Goal: Transaction & Acquisition: Subscribe to service/newsletter

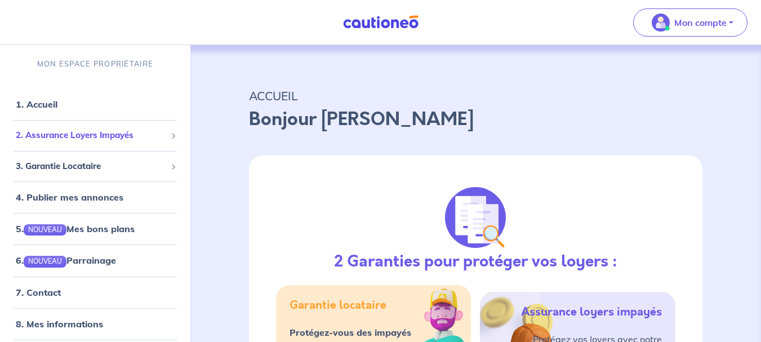
click at [83, 128] on div "2. Assurance Loyers Impayés" at bounding box center [95, 135] width 181 height 22
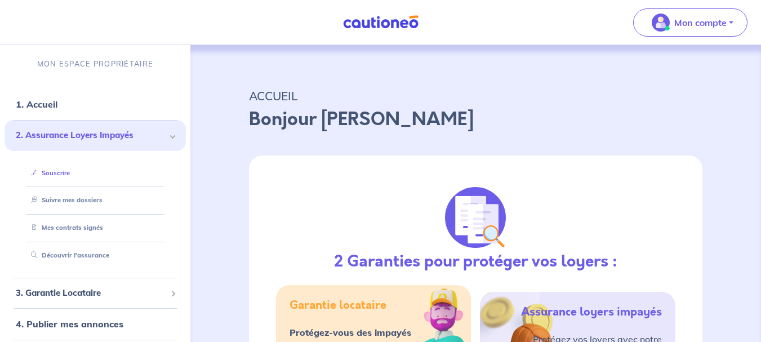
click at [57, 172] on link "Souscrire" at bounding box center [47, 173] width 43 height 8
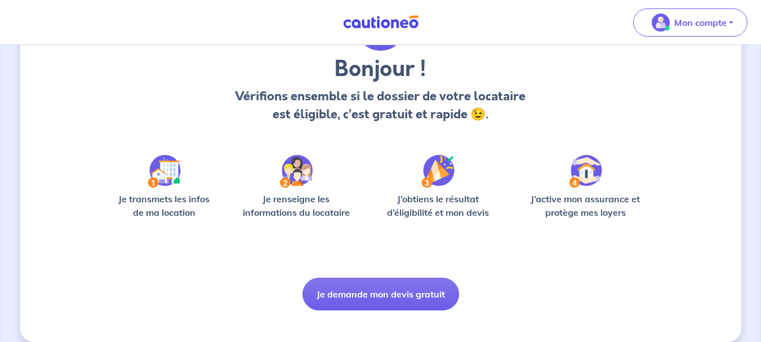
scroll to position [97, 0]
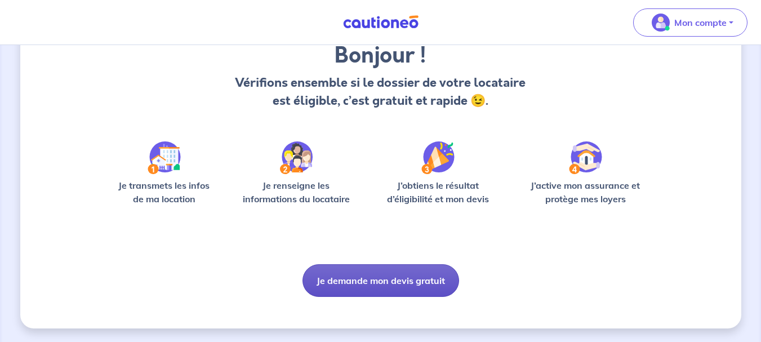
click at [375, 276] on button "Je demande mon devis gratuit" at bounding box center [380, 280] width 157 height 33
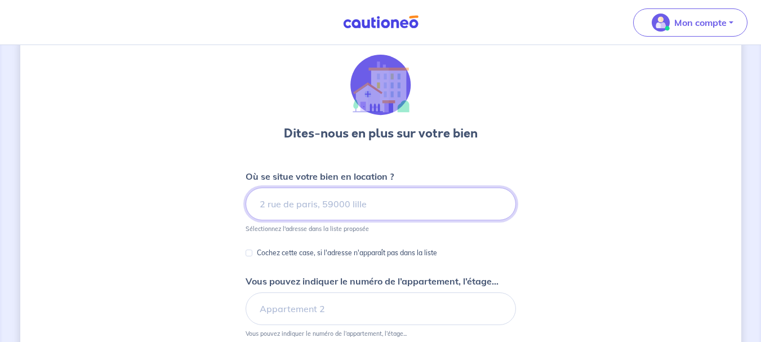
scroll to position [56, 0]
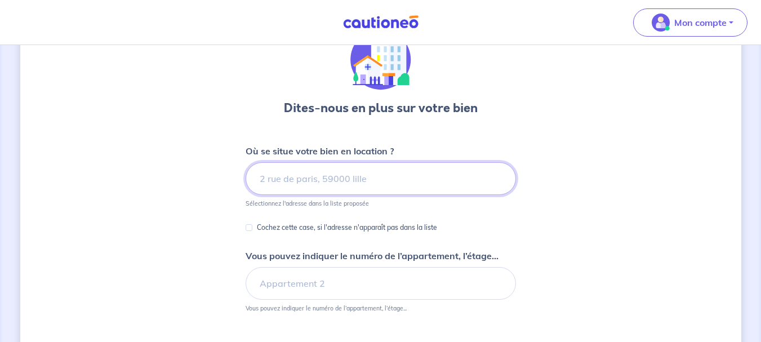
click at [278, 185] on input at bounding box center [381, 178] width 270 height 33
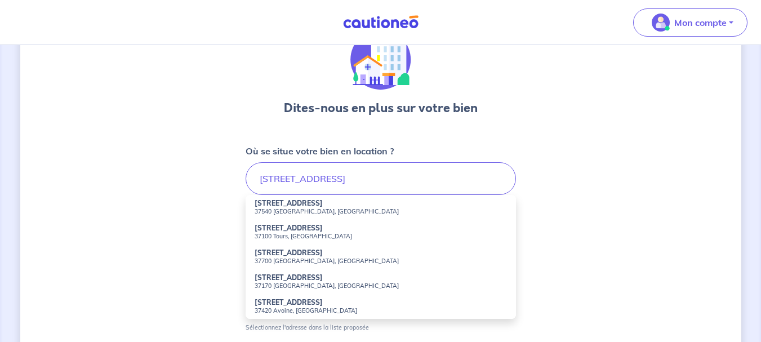
click at [298, 210] on small "37540 [GEOGRAPHIC_DATA], [GEOGRAPHIC_DATA]" at bounding box center [381, 211] width 252 height 8
type input "[STREET_ADDRESS]"
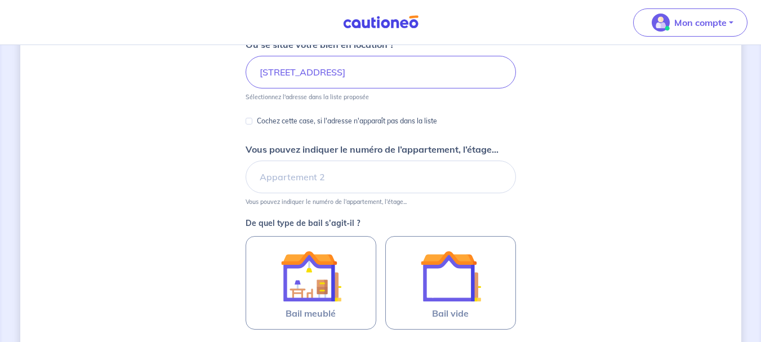
scroll to position [169, 0]
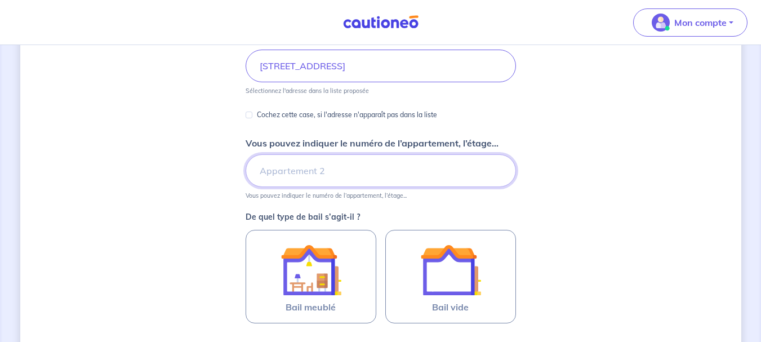
click at [295, 173] on input "Vous pouvez indiquer le numéro de l’appartement, l’étage..." at bounding box center [381, 170] width 270 height 33
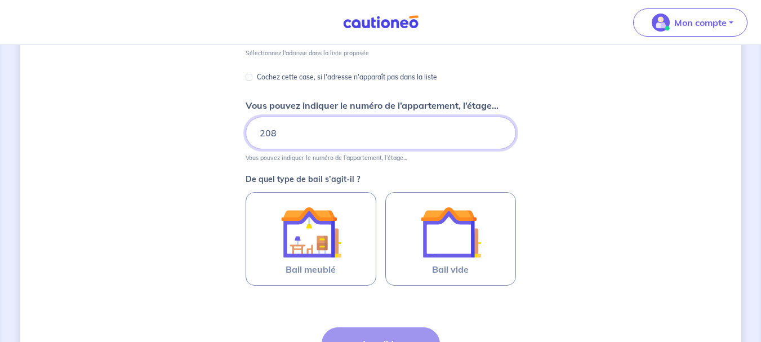
scroll to position [225, 0]
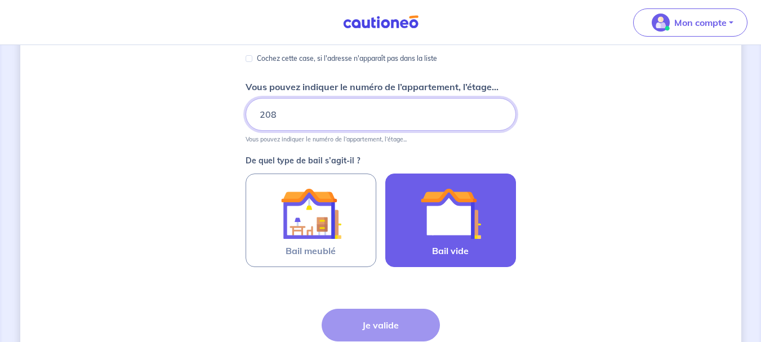
type input "208"
click at [455, 205] on img at bounding box center [450, 213] width 61 height 61
click at [0, 0] on input "Bail vide" at bounding box center [0, 0] width 0 height 0
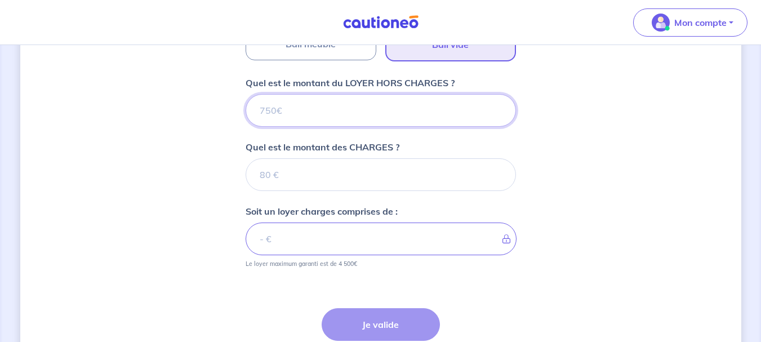
scroll to position [414, 0]
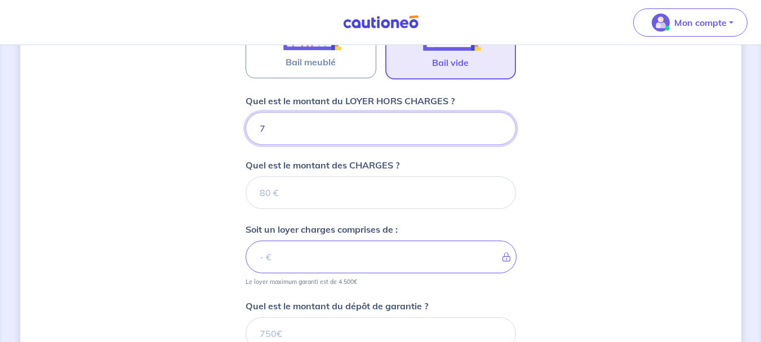
type input "77"
type input "779"
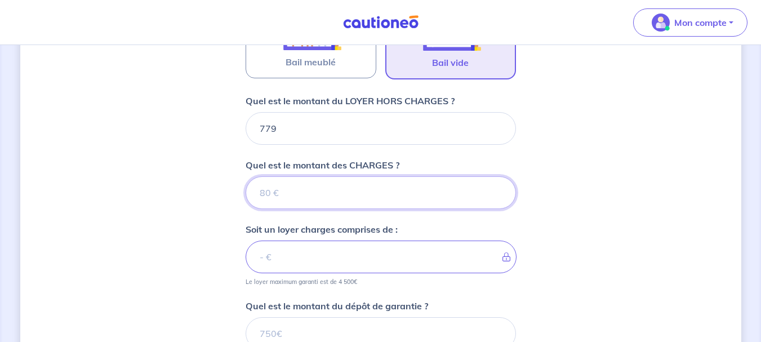
click at [283, 188] on input "Quel est le montant des CHARGES ?" at bounding box center [381, 192] width 270 height 33
type input "50"
type input "829"
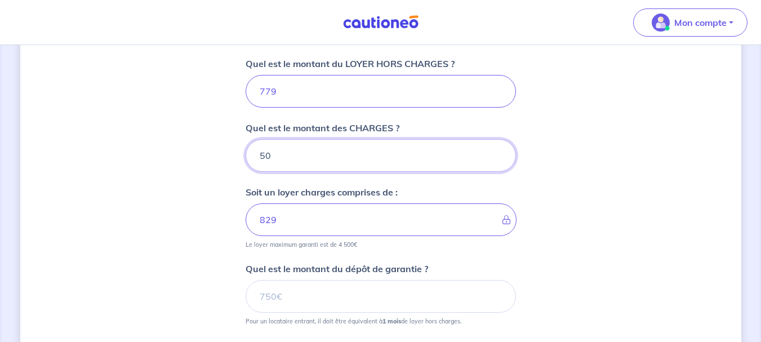
scroll to position [470, 0]
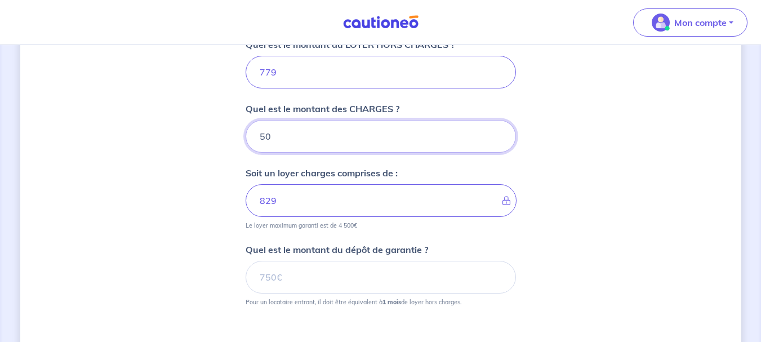
type input "50"
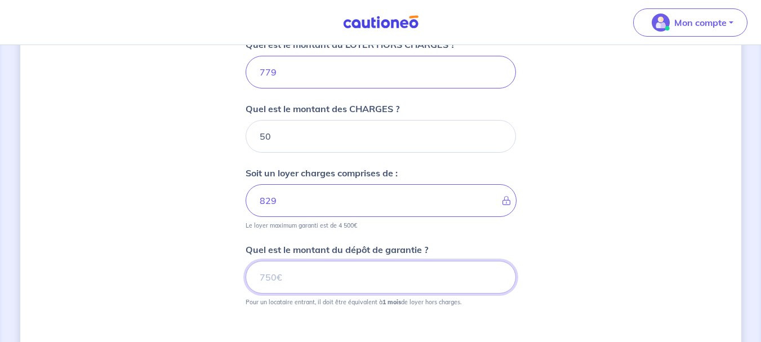
click at [296, 277] on input "Quel est le montant du dépôt de garantie ?" at bounding box center [381, 277] width 270 height 33
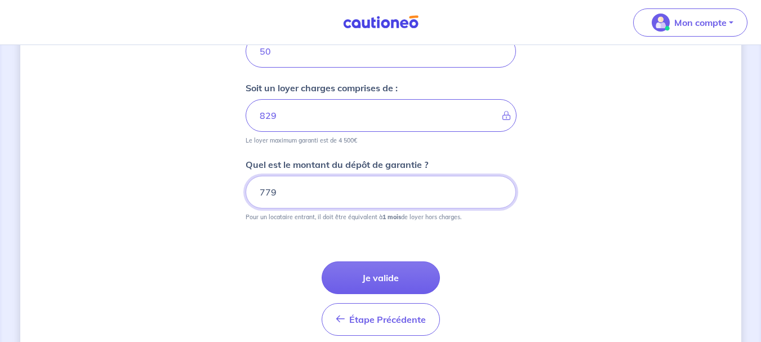
scroll to position [583, 0]
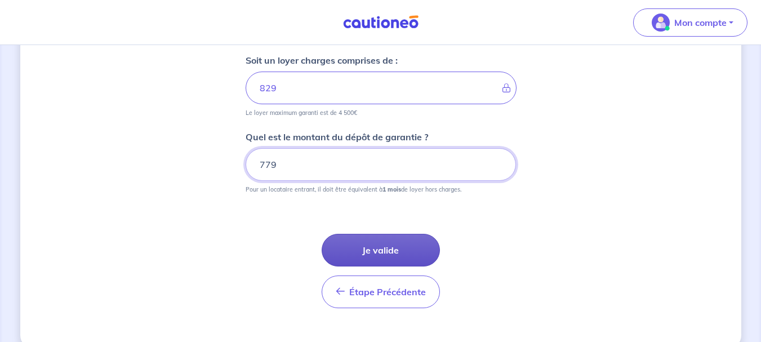
type input "779"
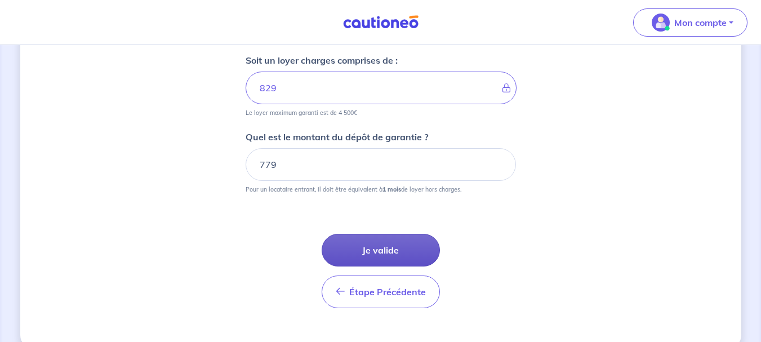
click at [381, 251] on button "Je valide" at bounding box center [381, 250] width 118 height 33
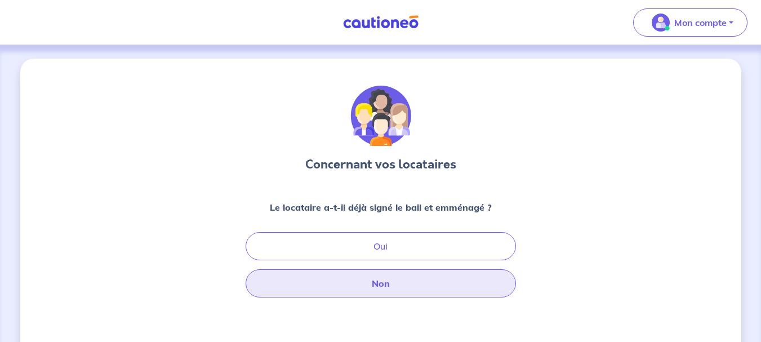
click at [372, 282] on button "Non" at bounding box center [381, 283] width 270 height 28
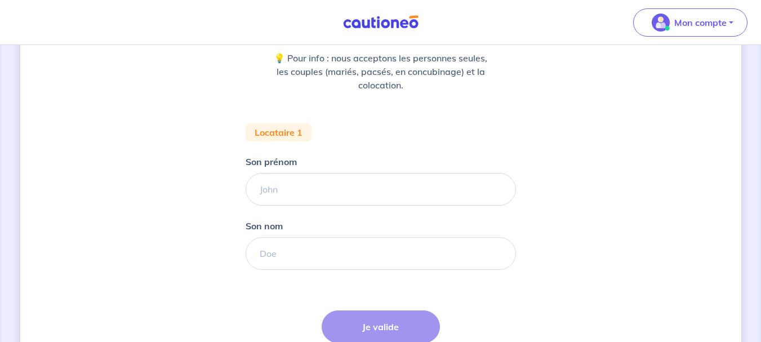
scroll to position [169, 0]
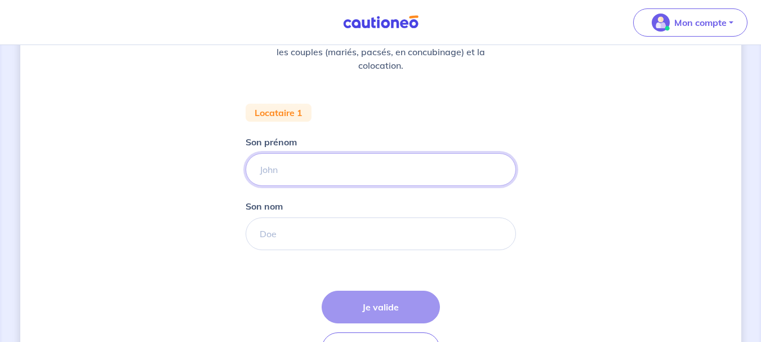
click at [314, 171] on input "Son prénom" at bounding box center [381, 169] width 270 height 33
click at [307, 172] on input "Son prénom" at bounding box center [381, 169] width 270 height 33
type input "[GEOGRAPHIC_DATA]"
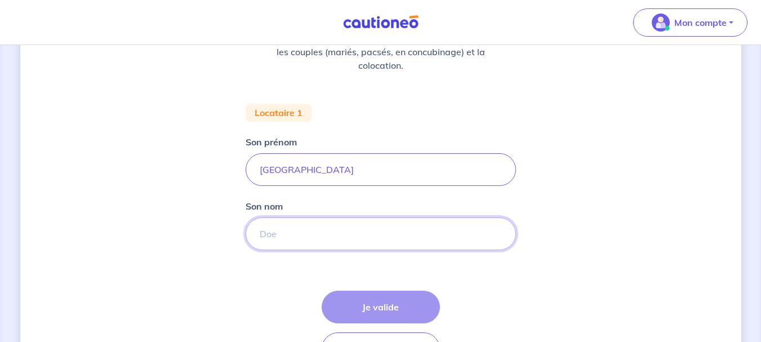
click at [273, 241] on input "Son nom" at bounding box center [381, 233] width 270 height 33
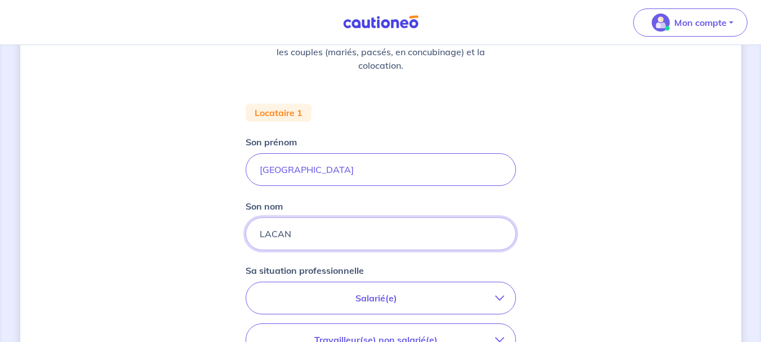
type input "LACAN"
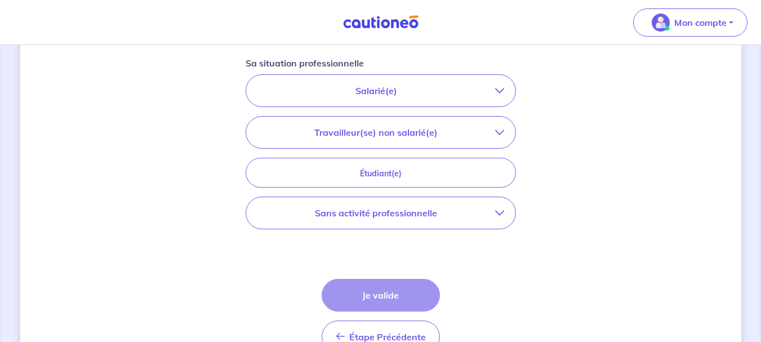
scroll to position [394, 0]
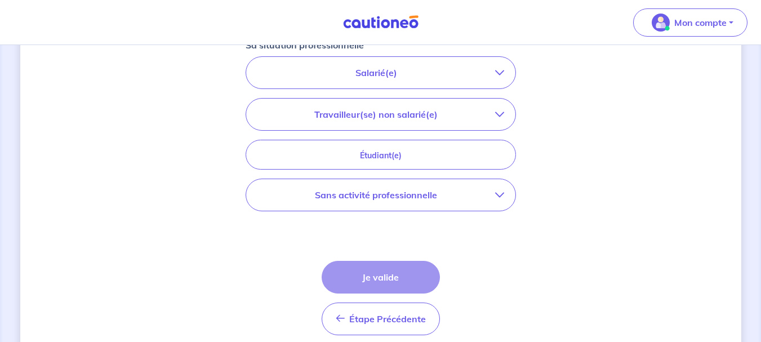
click at [421, 74] on p "Salarié(e)" at bounding box center [376, 73] width 238 height 14
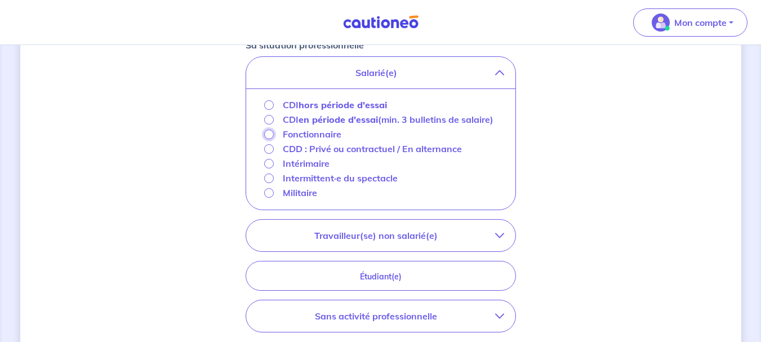
click at [267, 139] on input "Fonctionnaire" at bounding box center [269, 135] width 10 height 10
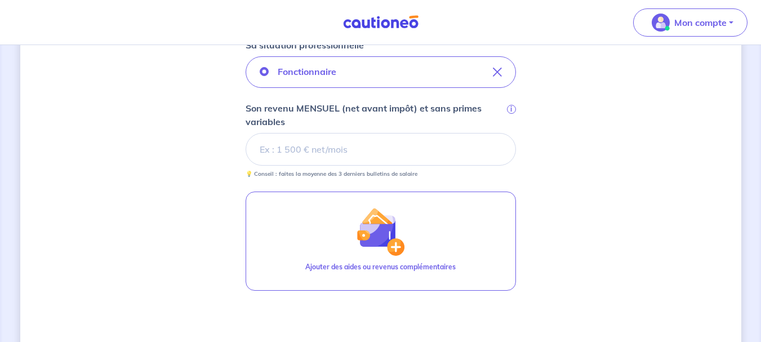
click at [323, 152] on input "Son revenu MENSUEL (net avant impôt) et sans primes variables i" at bounding box center [381, 149] width 270 height 33
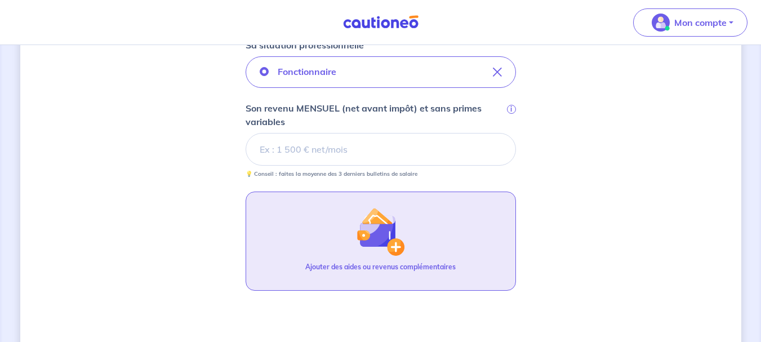
click at [394, 249] on img "button" at bounding box center [380, 231] width 48 height 48
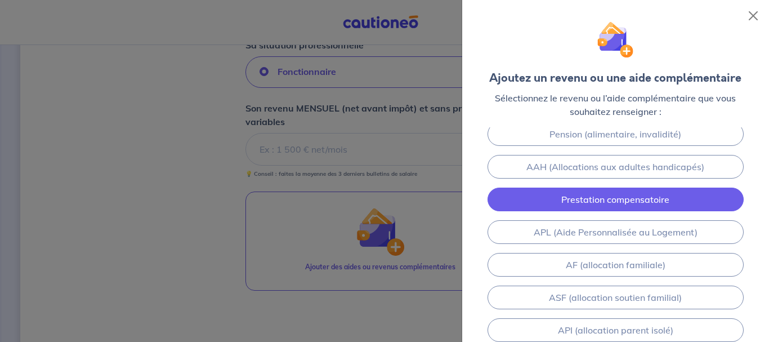
scroll to position [0, 0]
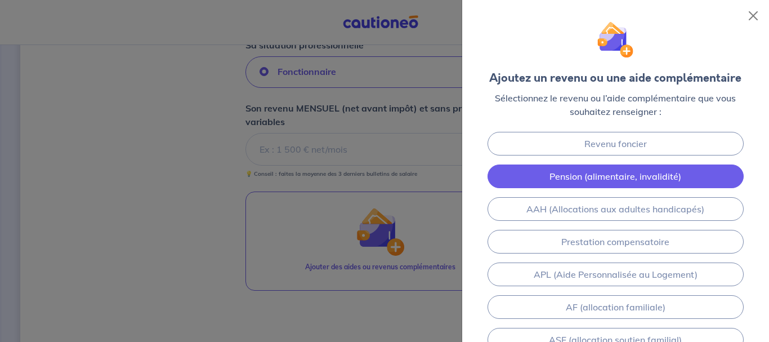
click at [585, 173] on link "Pension (alimentaire, invalidité)" at bounding box center [616, 176] width 256 height 24
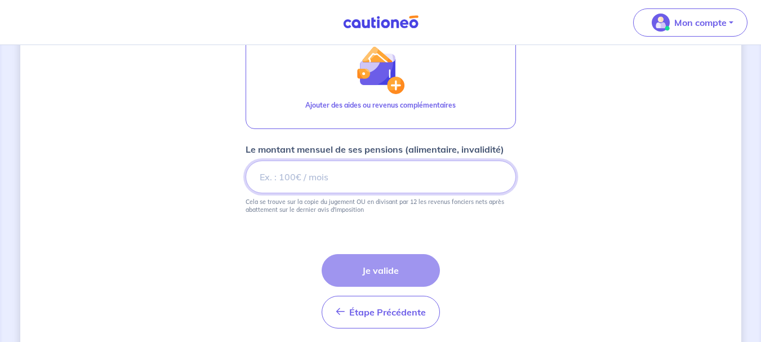
scroll to position [484, 0]
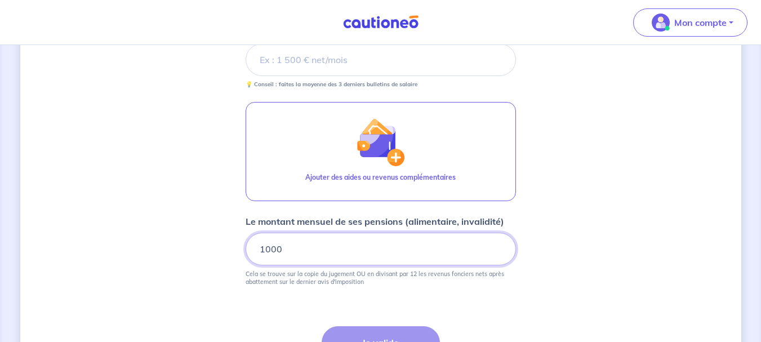
type input "1000"
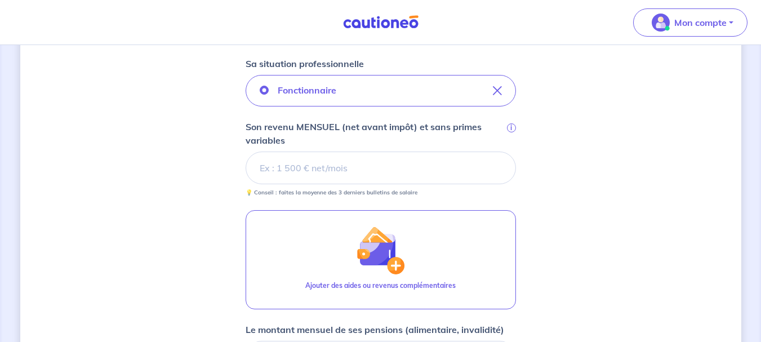
scroll to position [371, 0]
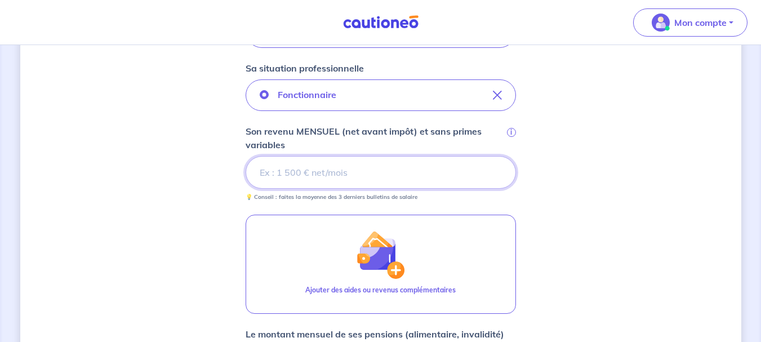
click at [301, 173] on input "Son revenu MENSUEL (net avant impôt) et sans primes variables i" at bounding box center [381, 172] width 270 height 33
click at [310, 177] on input "Son revenu MENSUEL (net avant impôt) et sans primes variables i" at bounding box center [381, 172] width 270 height 33
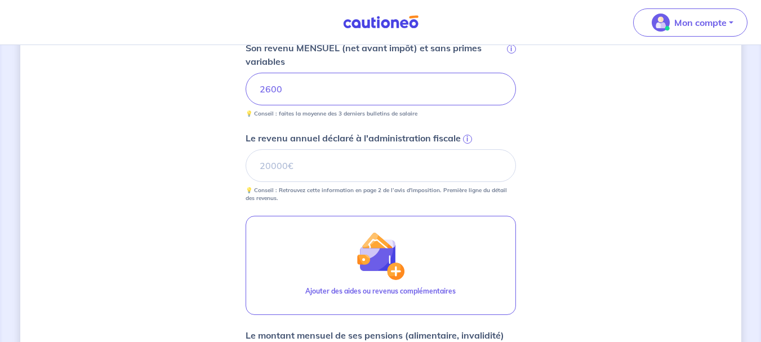
scroll to position [484, 0]
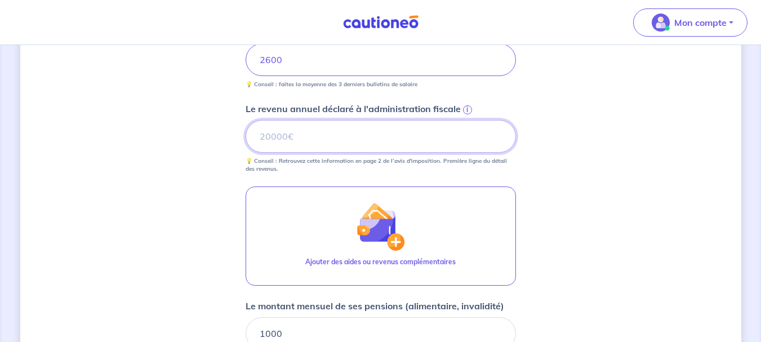
click at [293, 144] on input "Le revenu annuel déclaré à l'administration fiscale i" at bounding box center [381, 136] width 270 height 33
click at [467, 109] on span "i" at bounding box center [467, 109] width 9 height 9
click at [467, 120] on input "Le revenu annuel déclaré à l'administration fiscale i" at bounding box center [381, 136] width 270 height 33
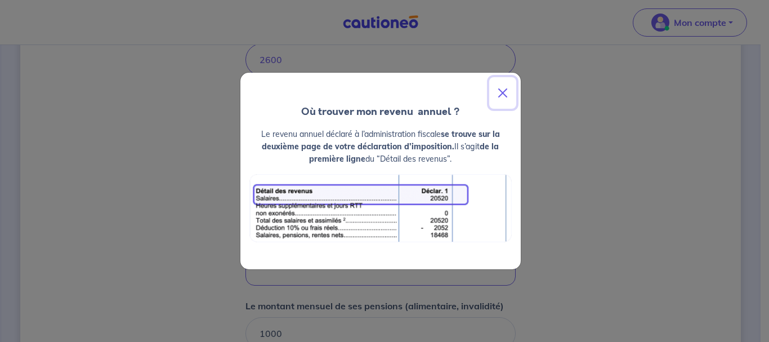
click at [502, 93] on button "Close" at bounding box center [502, 93] width 27 height 32
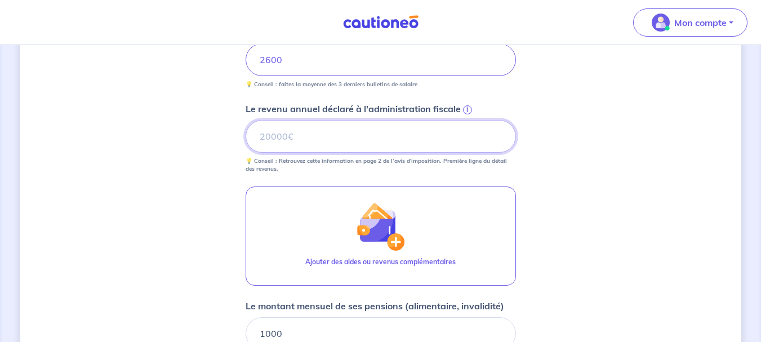
click at [349, 133] on input "Le revenu annuel déclaré à l'administration fiscale i" at bounding box center [381, 136] width 270 height 33
type input "40953"
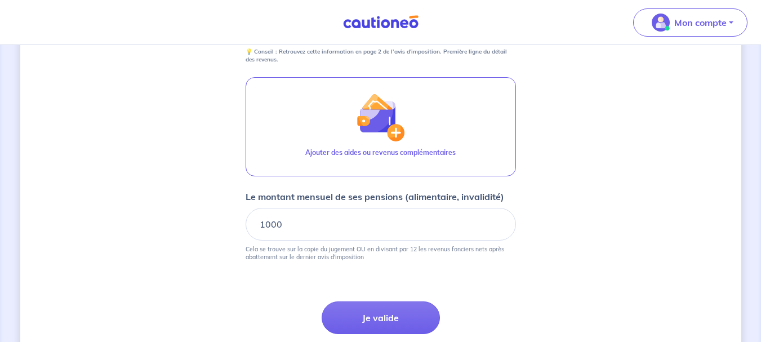
scroll to position [596, 0]
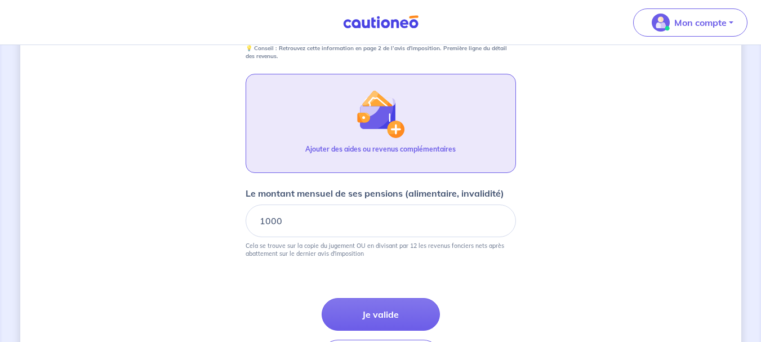
click at [377, 123] on img "button" at bounding box center [380, 114] width 48 height 48
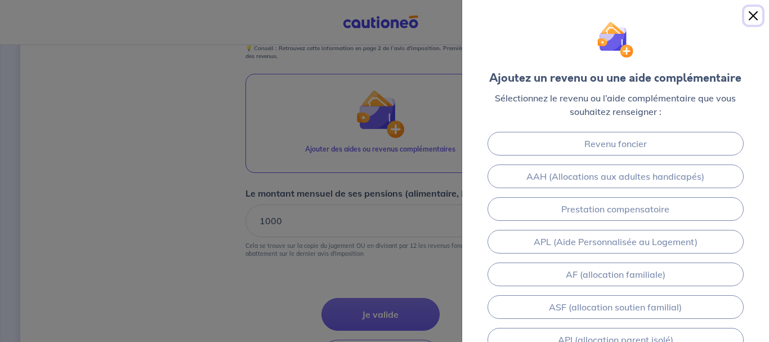
click at [755, 18] on button "Close" at bounding box center [753, 16] width 18 height 18
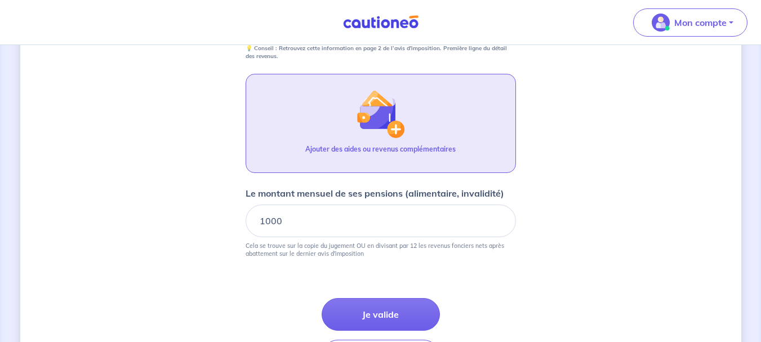
click at [387, 126] on img "button" at bounding box center [380, 114] width 48 height 48
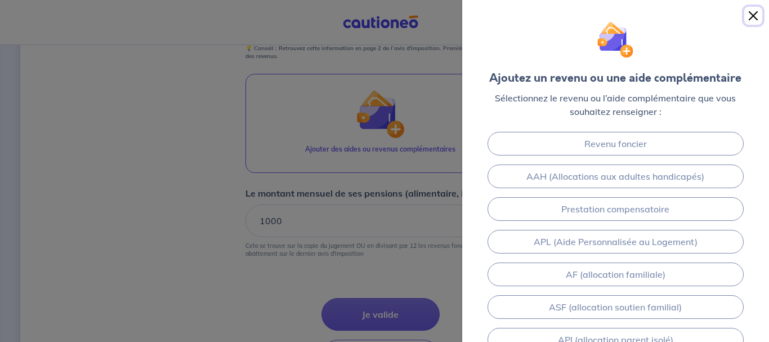
click at [751, 16] on button "Close" at bounding box center [753, 16] width 18 height 18
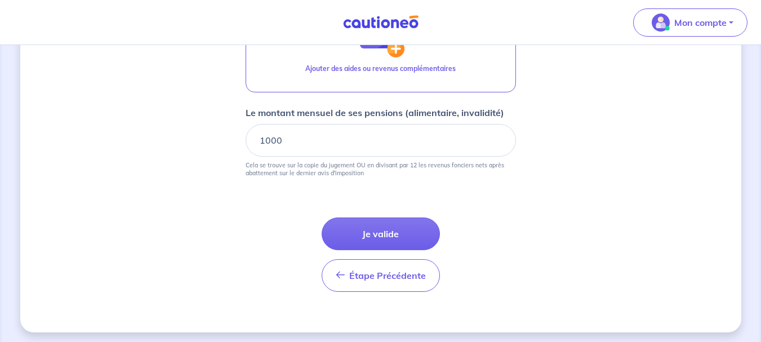
scroll to position [681, 0]
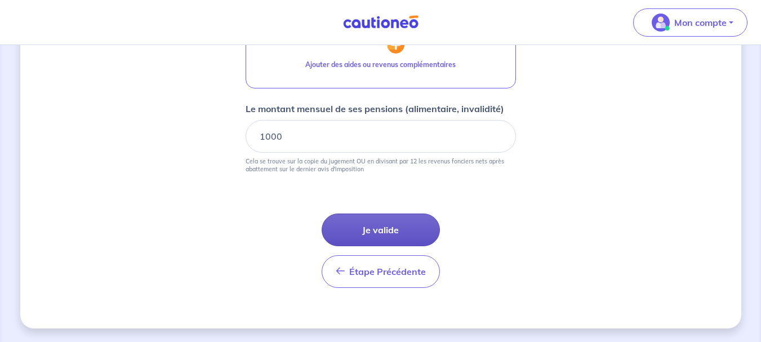
click at [385, 226] on button "Je valide" at bounding box center [381, 229] width 118 height 33
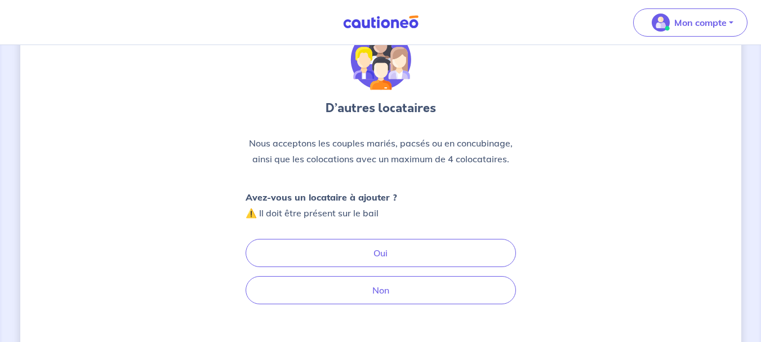
scroll to position [113, 0]
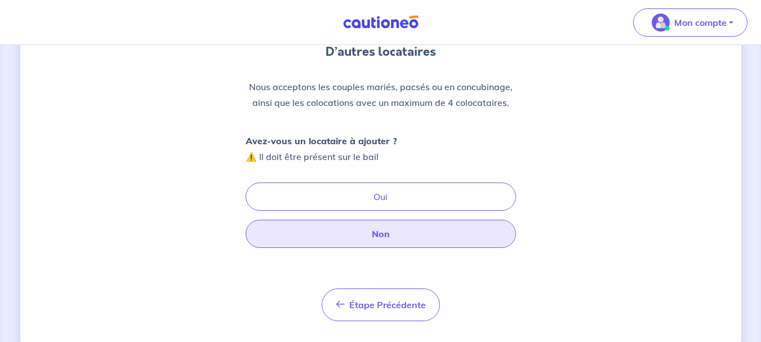
click at [379, 230] on button "Non" at bounding box center [381, 234] width 270 height 28
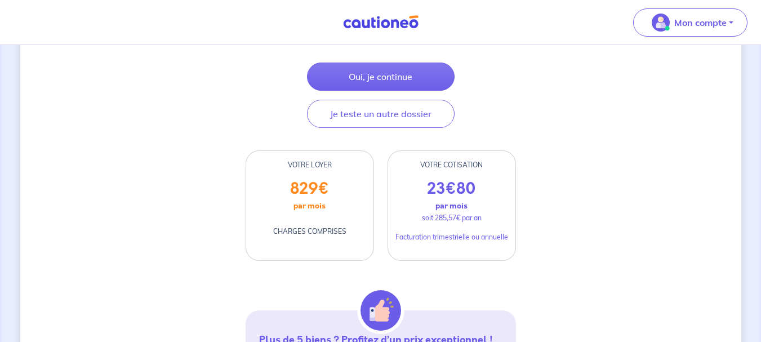
scroll to position [225, 0]
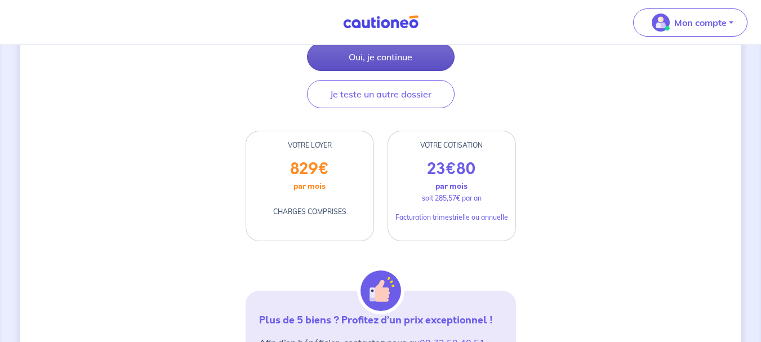
click at [363, 70] on button "Oui, je continue" at bounding box center [381, 57] width 148 height 28
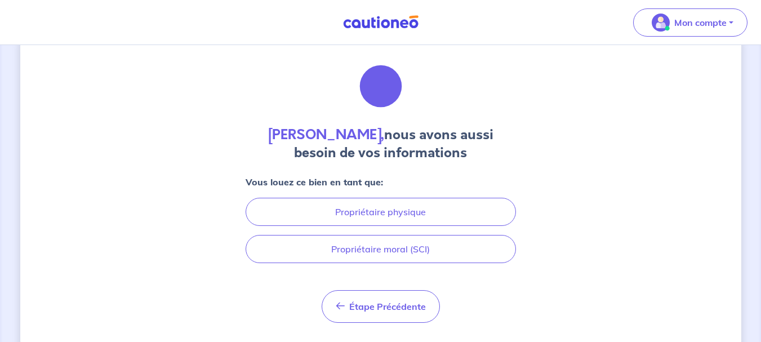
scroll to position [56, 0]
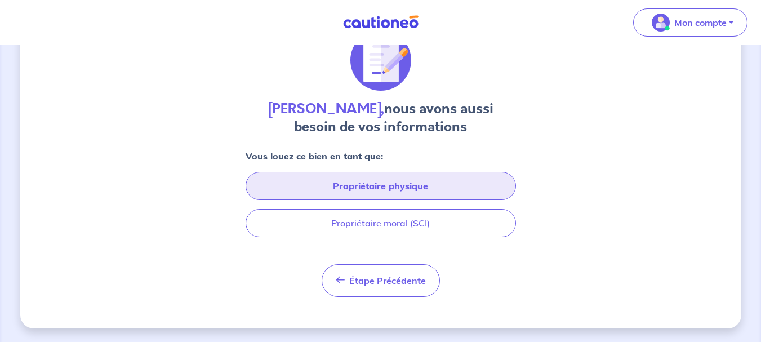
click at [389, 189] on button "Propriétaire physique" at bounding box center [381, 186] width 270 height 28
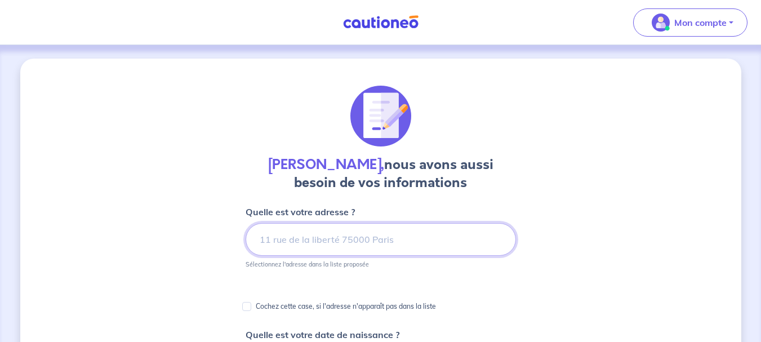
scroll to position [56, 0]
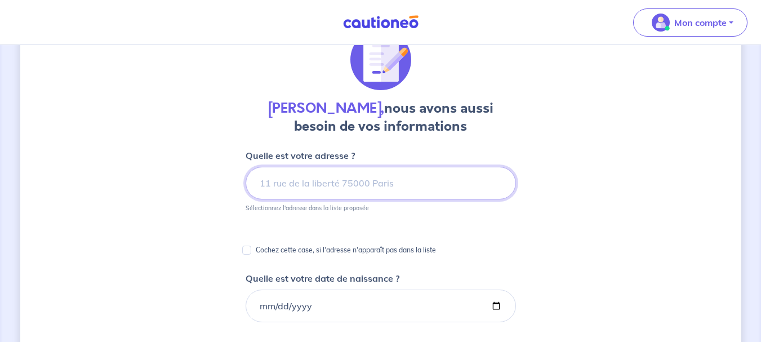
click at [279, 185] on input at bounding box center [381, 183] width 270 height 33
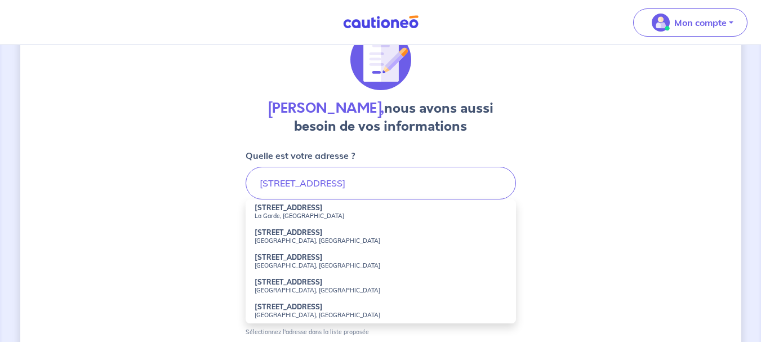
click at [276, 292] on small "[GEOGRAPHIC_DATA], [GEOGRAPHIC_DATA]" at bounding box center [381, 290] width 252 height 8
type input "[STREET_ADDRESS]"
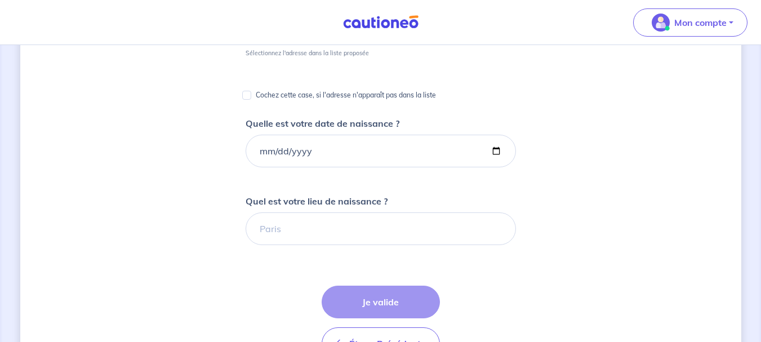
scroll to position [225, 0]
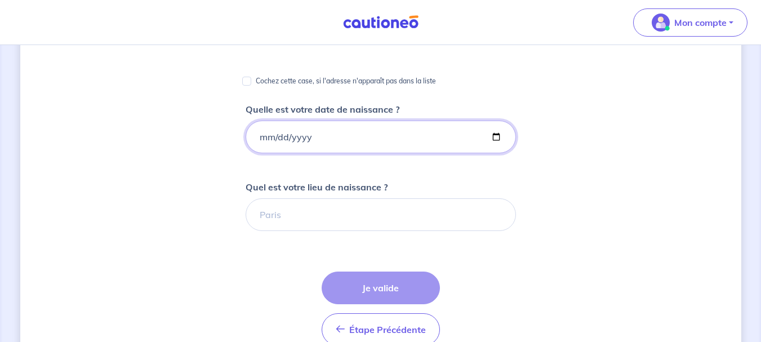
click at [319, 137] on input "Quelle est votre date de naissance ?" at bounding box center [381, 137] width 270 height 33
type input "[DATE]"
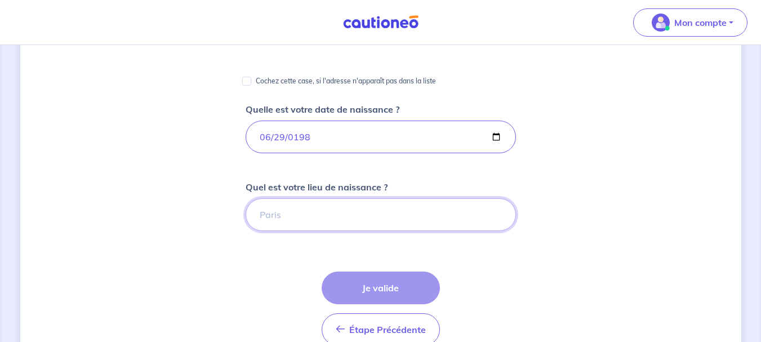
click at [315, 216] on input "Quel est votre lieu de naissance ?" at bounding box center [381, 214] width 270 height 33
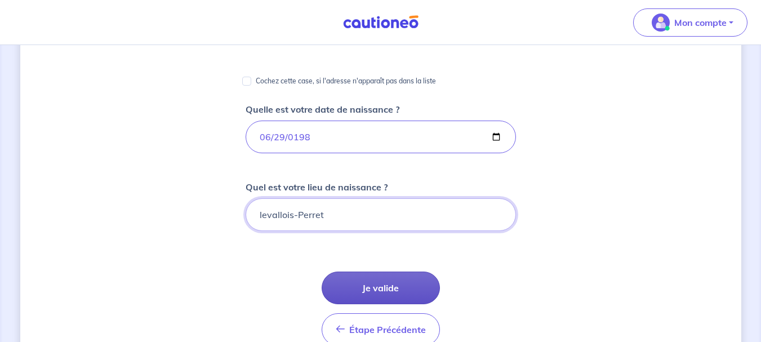
type input "levallois-Perret"
click at [378, 288] on button "Je valide" at bounding box center [381, 287] width 118 height 33
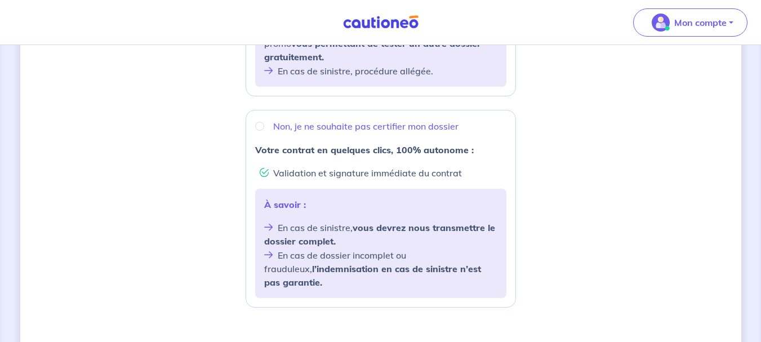
scroll to position [394, 0]
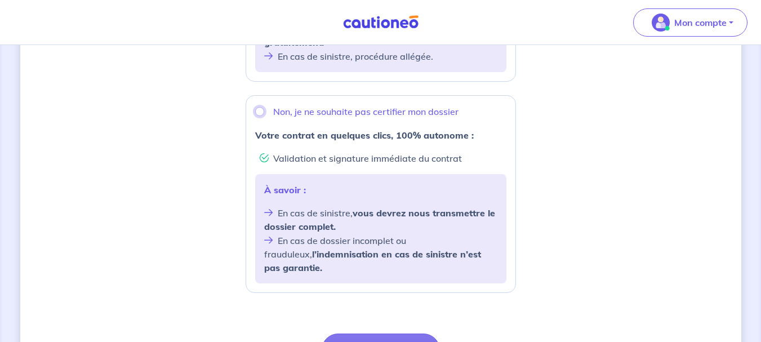
click at [259, 110] on input "Non, je ne souhaite pas certifier mon dossier" at bounding box center [259, 111] width 9 height 9
radio input "true"
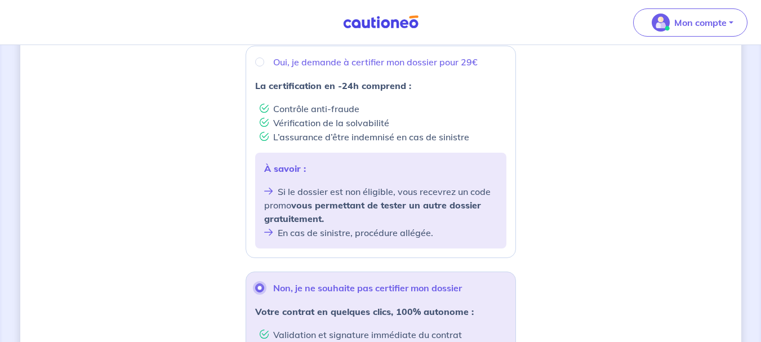
scroll to position [163, 0]
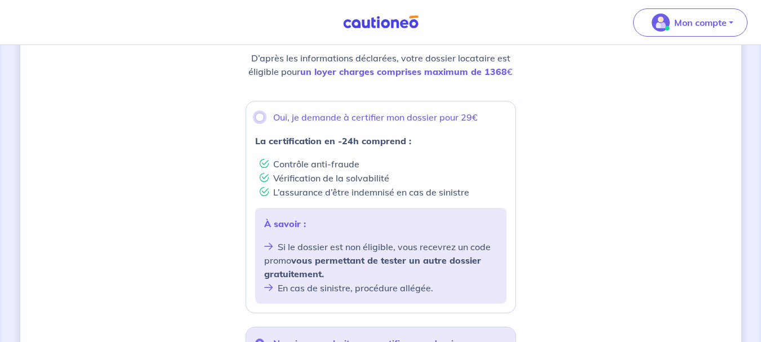
click at [261, 117] on input "Oui, je demande à certifier mon dossier pour 29€" at bounding box center [259, 117] width 9 height 9
radio input "true"
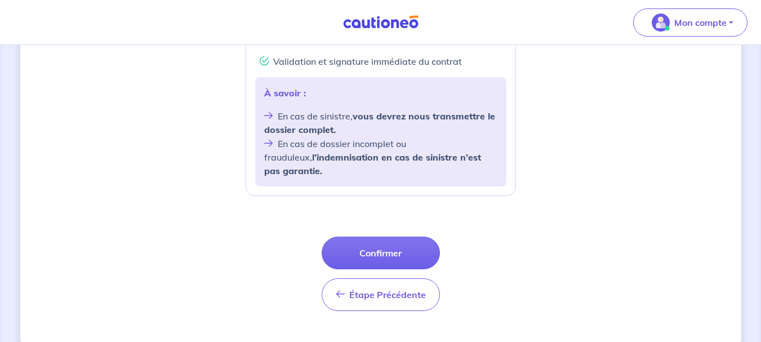
scroll to position [501, 0]
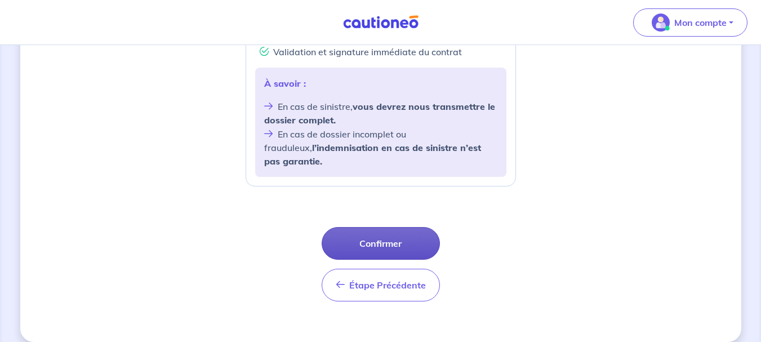
click at [390, 227] on button "Confirmer" at bounding box center [381, 243] width 118 height 33
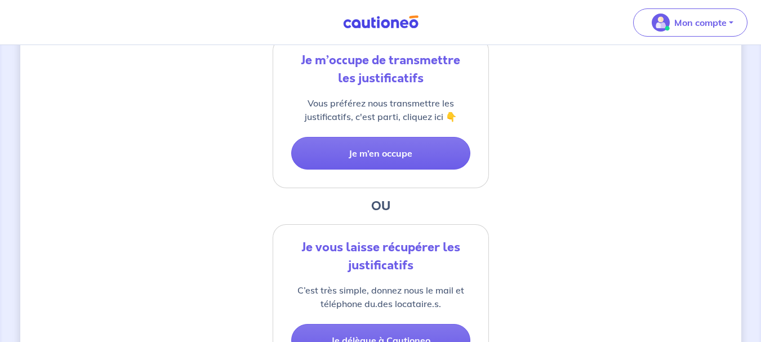
scroll to position [169, 0]
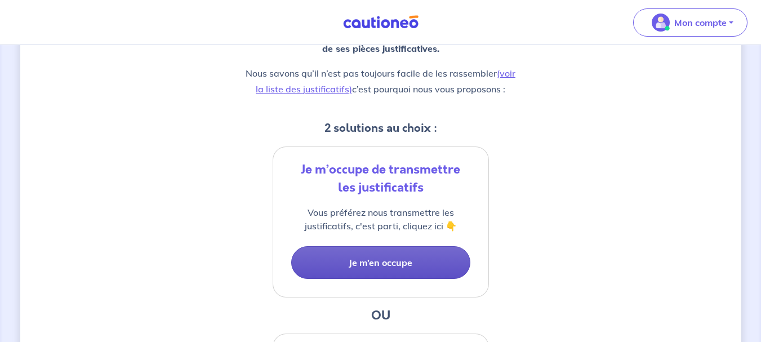
click at [382, 264] on button "Je m’en occupe" at bounding box center [380, 262] width 179 height 33
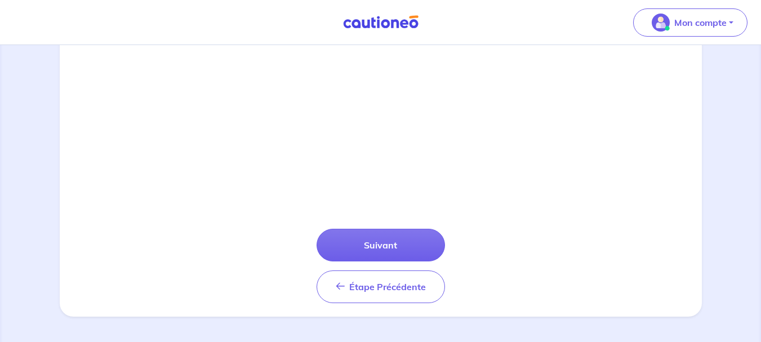
scroll to position [431, 0]
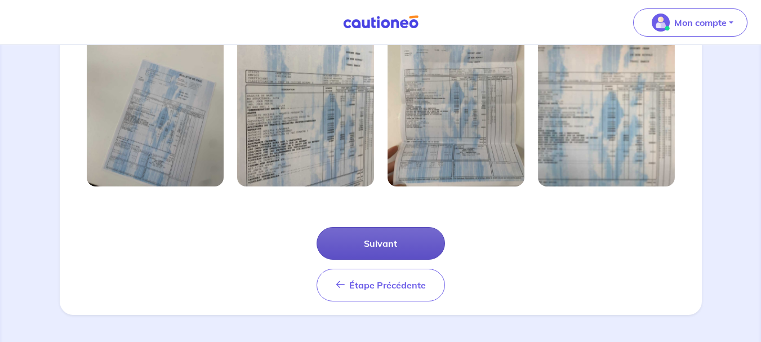
click at [391, 240] on button "Suivant" at bounding box center [380, 243] width 128 height 33
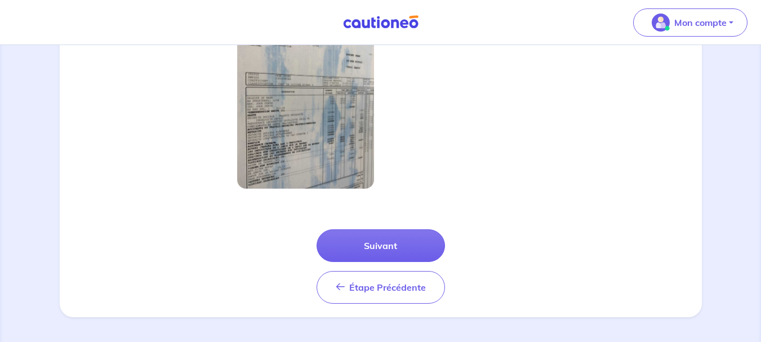
scroll to position [377, 0]
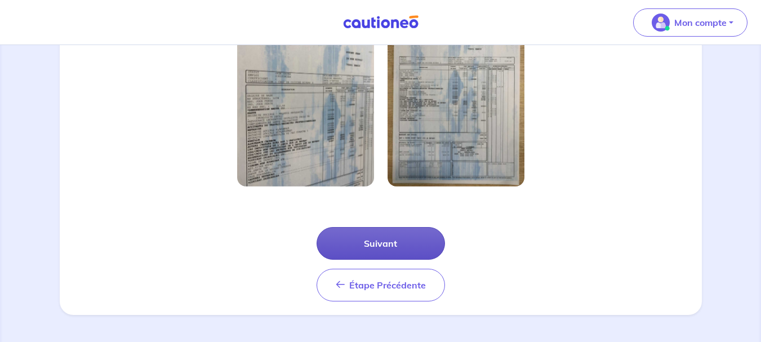
click at [382, 237] on button "Suivant" at bounding box center [380, 243] width 128 height 33
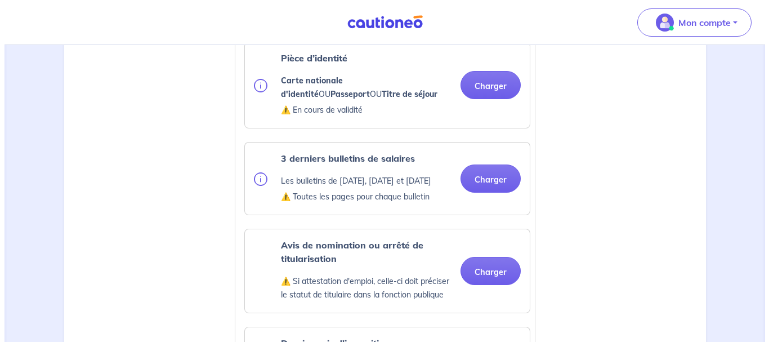
scroll to position [394, 0]
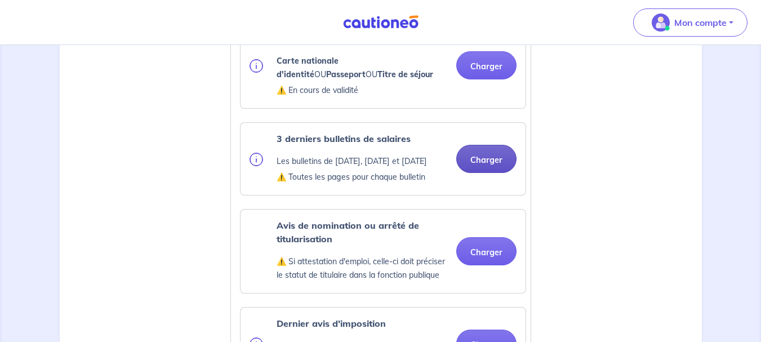
click at [480, 160] on button "Charger" at bounding box center [486, 159] width 60 height 28
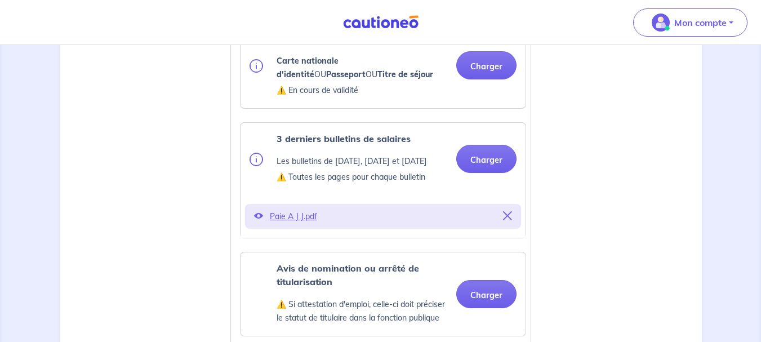
click at [256, 220] on icon at bounding box center [258, 215] width 9 height 9
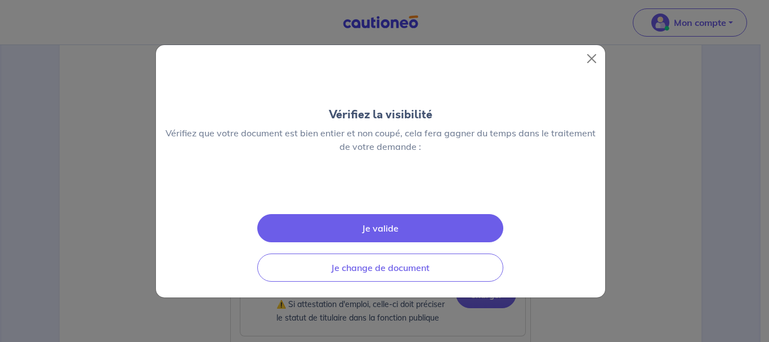
scroll to position [112, 0]
click at [380, 242] on button "Je valide" at bounding box center [380, 228] width 246 height 28
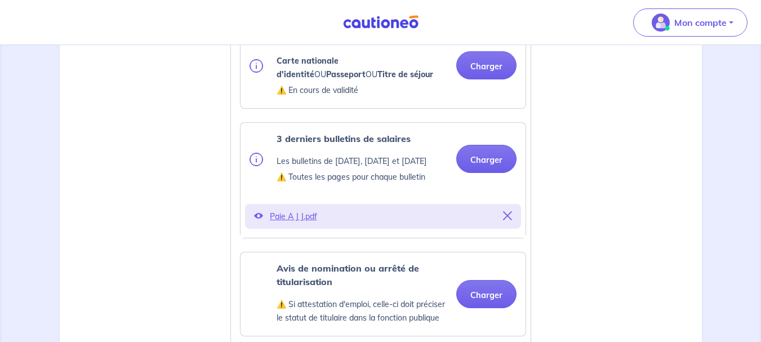
click at [257, 220] on icon at bounding box center [258, 215] width 9 height 9
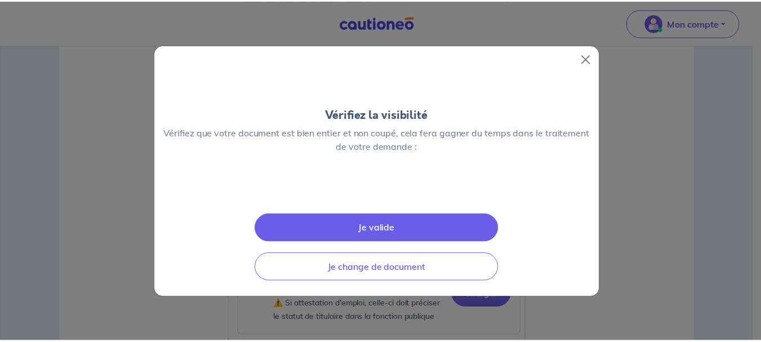
scroll to position [0, 0]
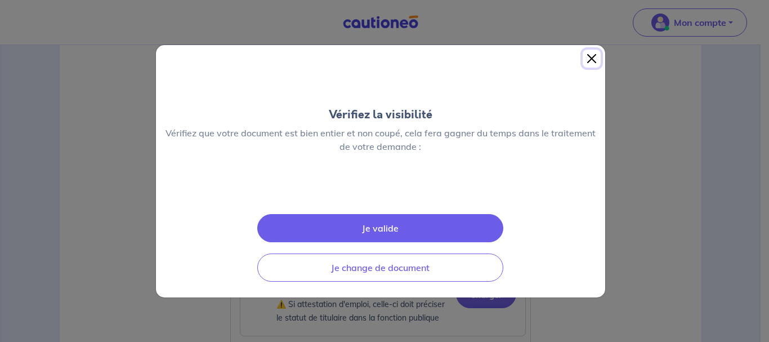
click at [587, 50] on button "Close" at bounding box center [592, 59] width 18 height 18
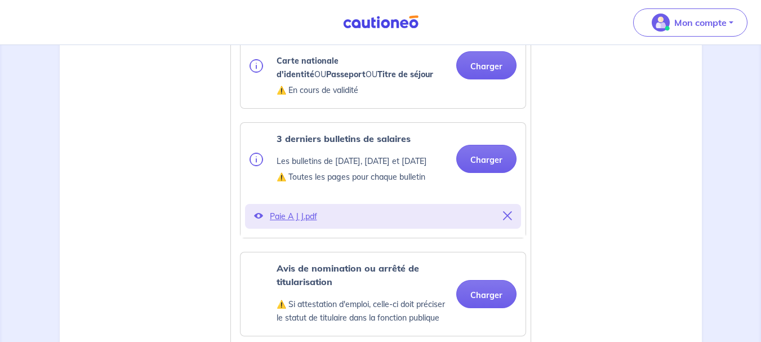
click at [301, 224] on p "Paie A J J.pdf" at bounding box center [383, 216] width 226 height 16
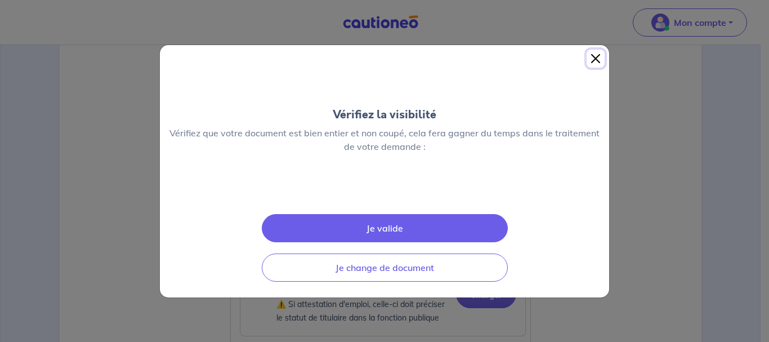
click at [591, 50] on button "Close" at bounding box center [596, 59] width 18 height 18
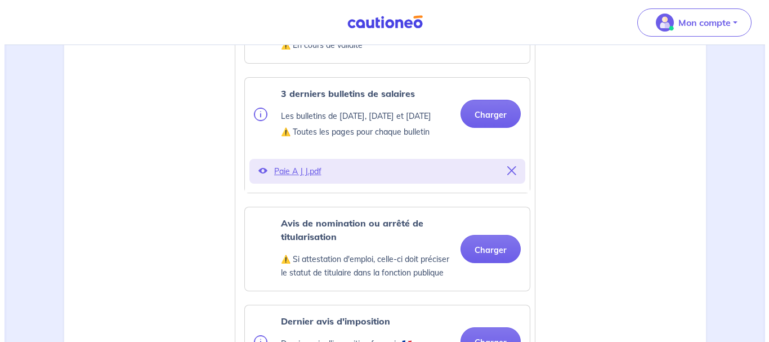
scroll to position [507, 0]
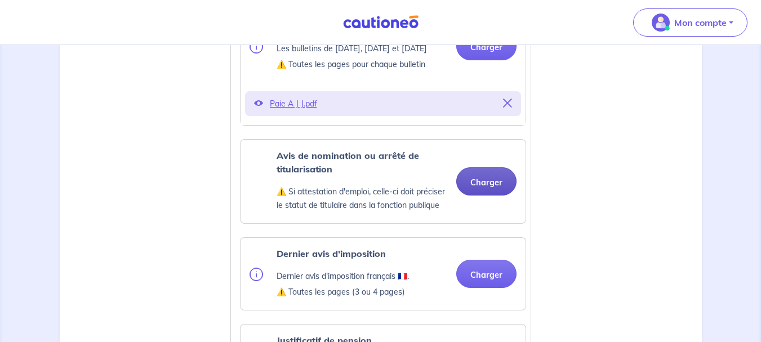
click at [490, 195] on button "Charger" at bounding box center [486, 181] width 60 height 28
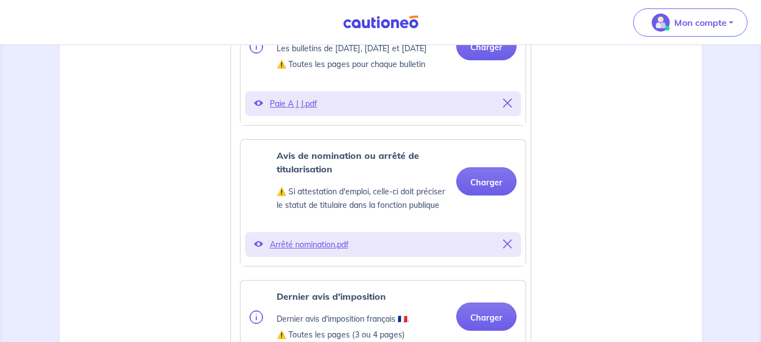
click at [296, 252] on p "Arrêté nomination.pdf" at bounding box center [383, 245] width 226 height 16
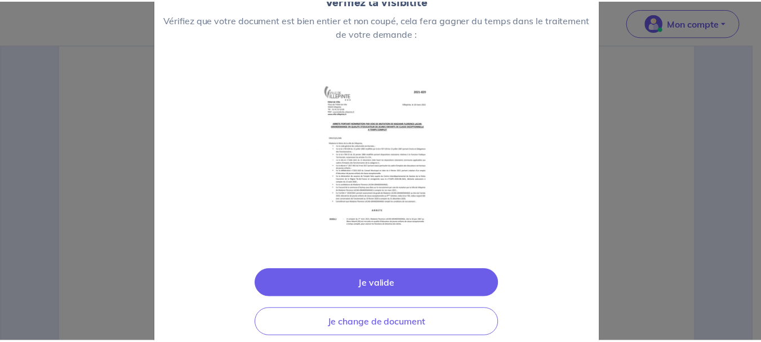
scroll to position [112, 0]
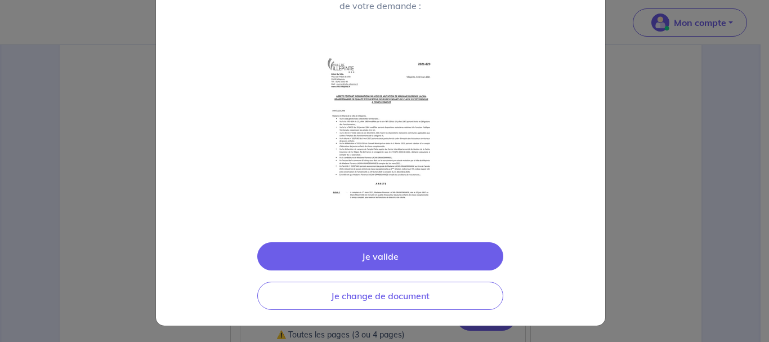
click at [407, 252] on button "Je valide" at bounding box center [380, 256] width 246 height 28
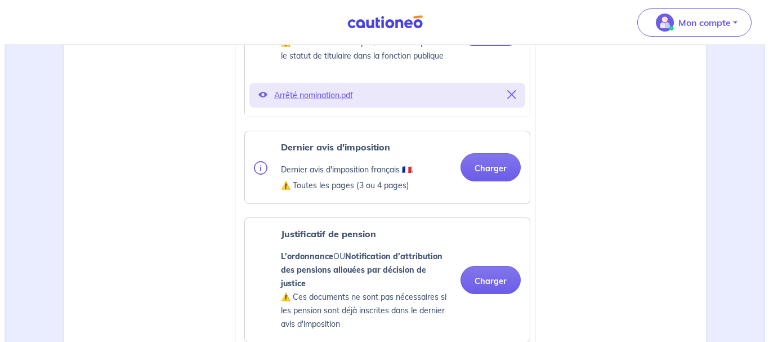
scroll to position [676, 0]
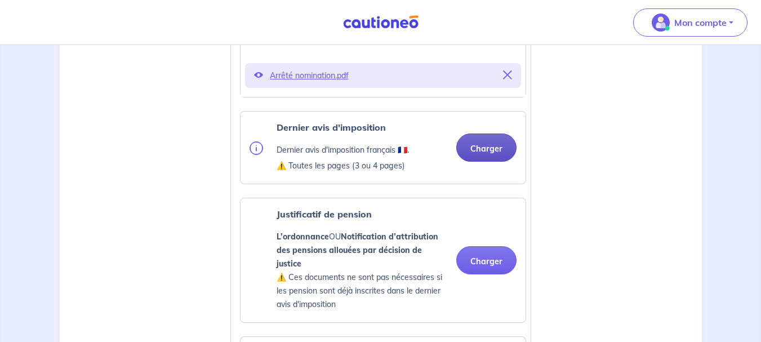
click at [481, 162] on button "Charger" at bounding box center [486, 147] width 60 height 28
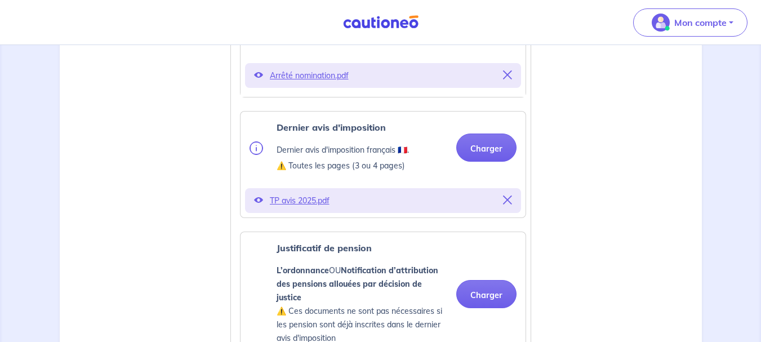
click at [266, 231] on div "Justificatif de pension L’ordonnance OU Notification d’attribution des pensions…" at bounding box center [383, 293] width 286 height 125
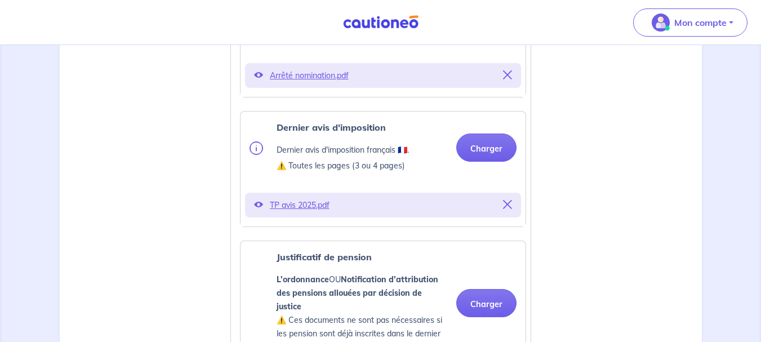
click at [288, 213] on p "TP avis 2025.pdf" at bounding box center [383, 205] width 226 height 16
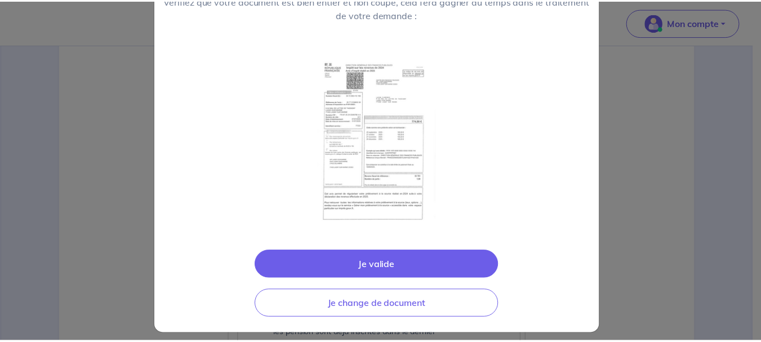
scroll to position [112, 0]
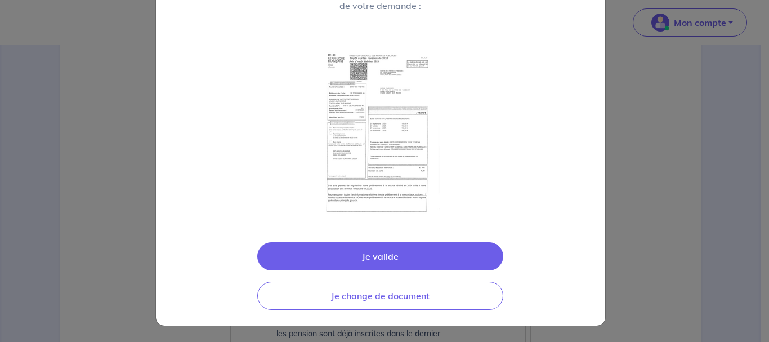
click at [383, 253] on button "Je valide" at bounding box center [380, 256] width 246 height 28
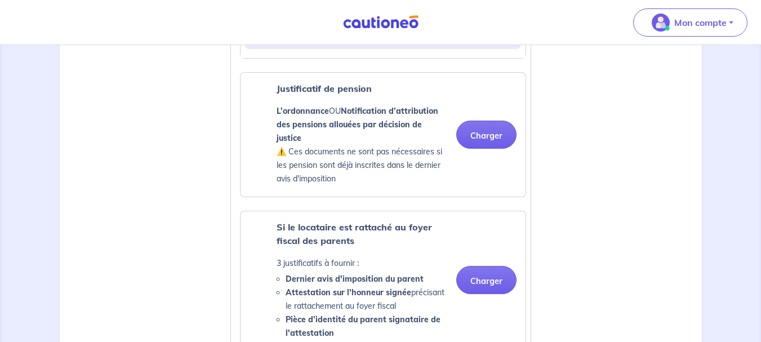
scroll to position [845, 0]
click at [498, 148] on button "Charger" at bounding box center [486, 134] width 60 height 28
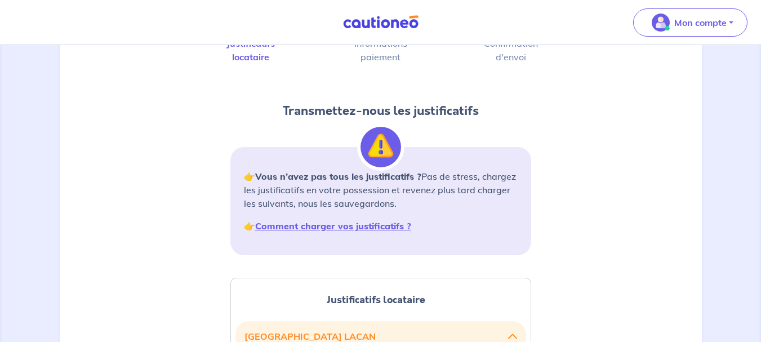
scroll to position [0, 0]
